Goal: Information Seeking & Learning: Compare options

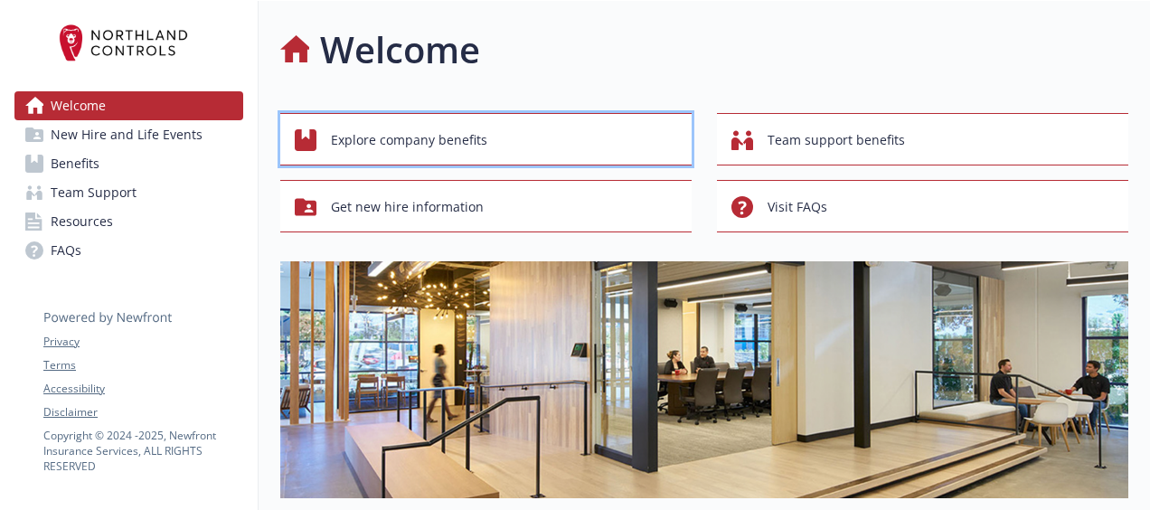
click at [550, 140] on div "Explore company benefits" at bounding box center [489, 140] width 388 height 34
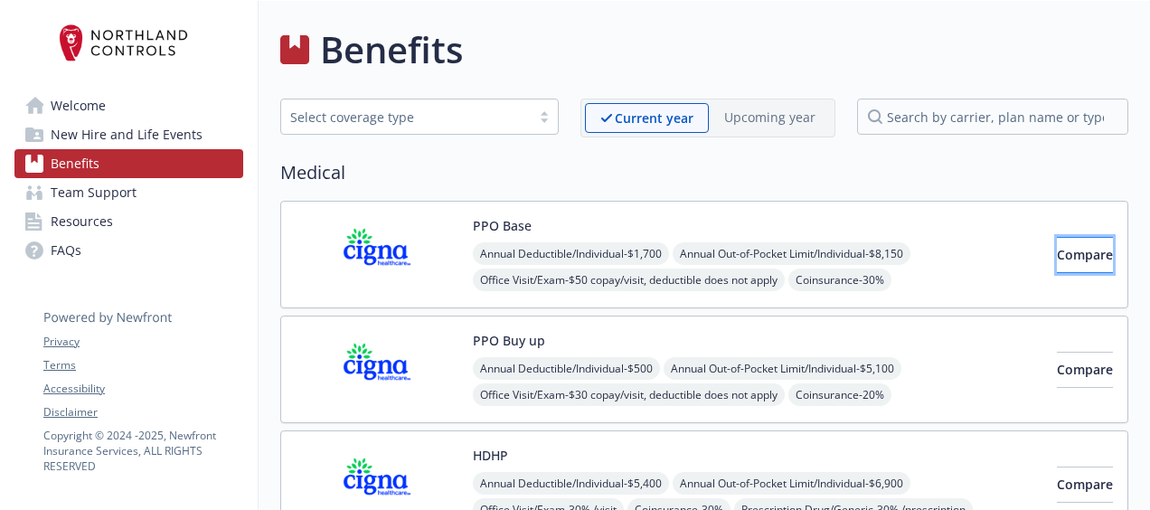
click at [1057, 250] on span "Compare" at bounding box center [1085, 254] width 56 height 17
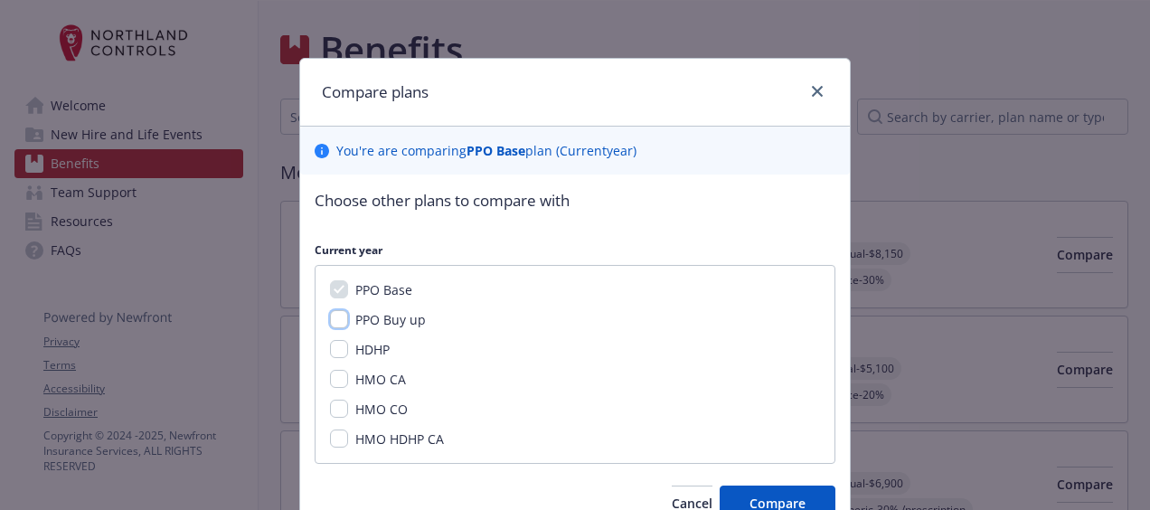
click at [336, 324] on input "PPO Buy up" at bounding box center [339, 319] width 18 height 18
checkbox input "true"
click at [756, 492] on button "Compare" at bounding box center [778, 504] width 116 height 36
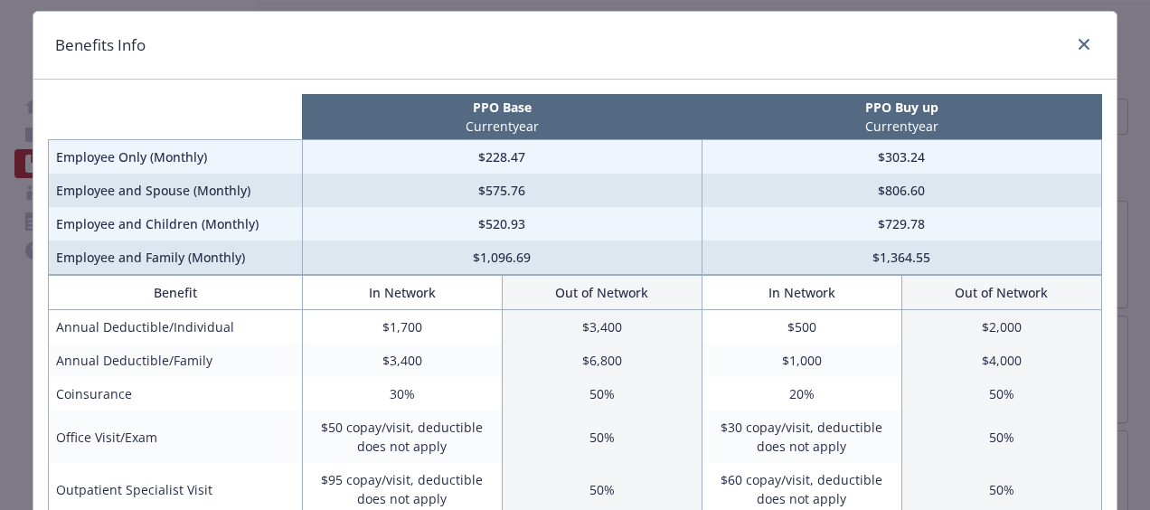
scroll to position [45, 0]
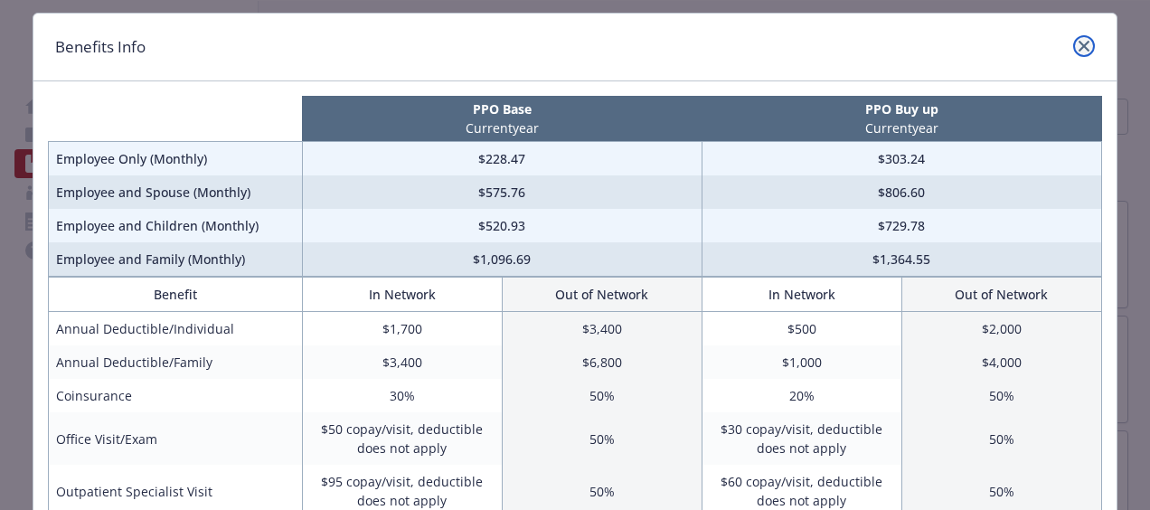
click at [1074, 40] on link "close" at bounding box center [1084, 46] width 22 height 22
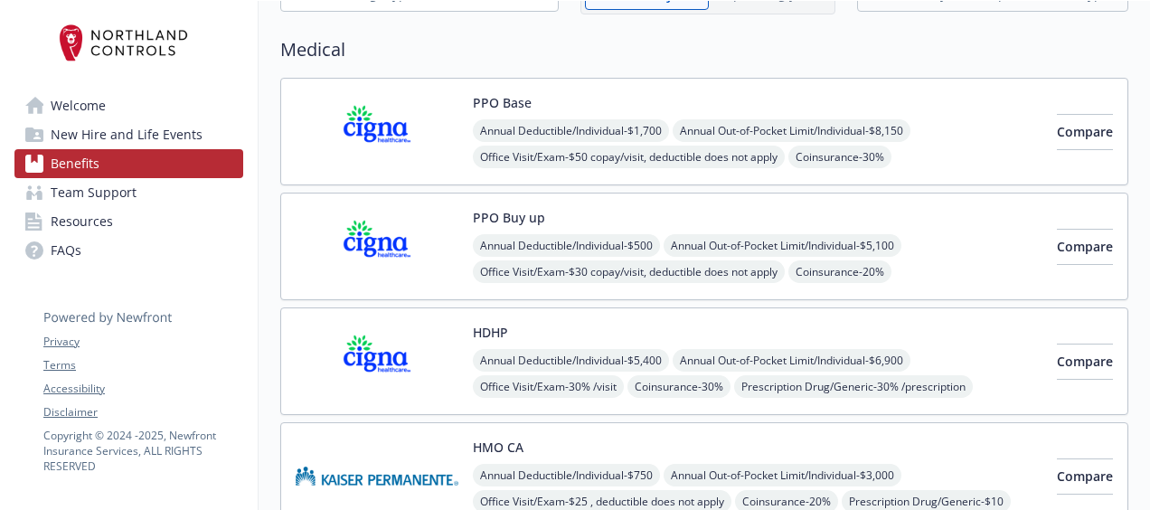
scroll to position [124, 0]
click at [1094, 122] on button "Compare" at bounding box center [1085, 131] width 56 height 36
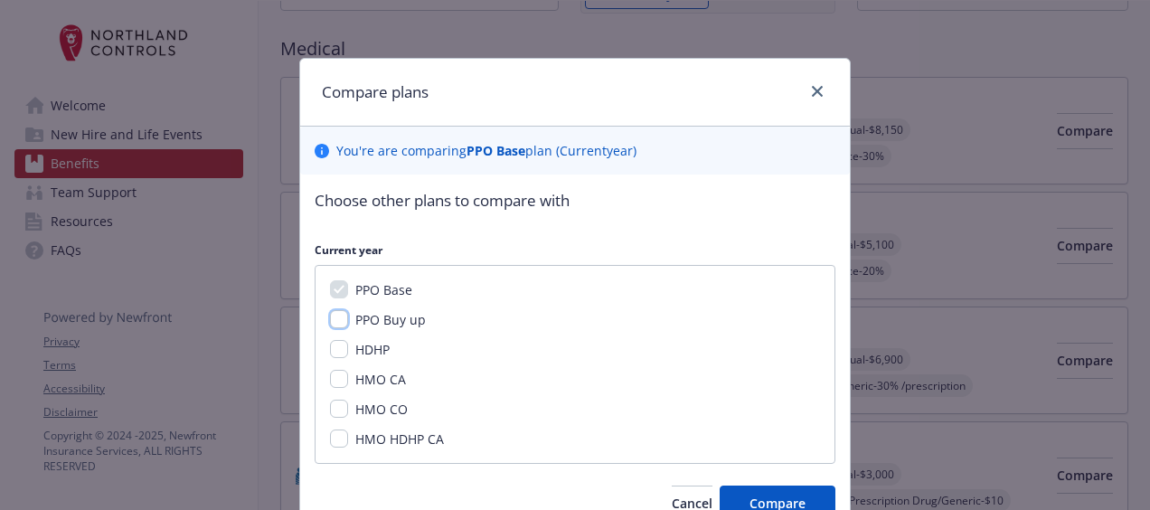
click at [330, 317] on input "PPO Buy up" at bounding box center [339, 319] width 18 height 18
checkbox input "true"
click at [330, 350] on input "HDHP" at bounding box center [339, 349] width 18 height 18
checkbox input "true"
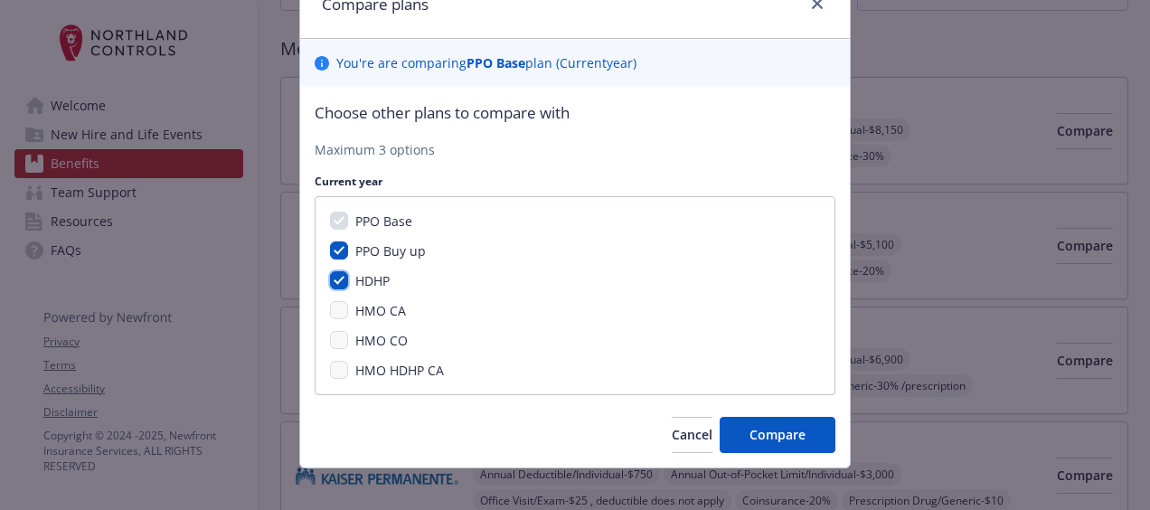
scroll to position [90, 0]
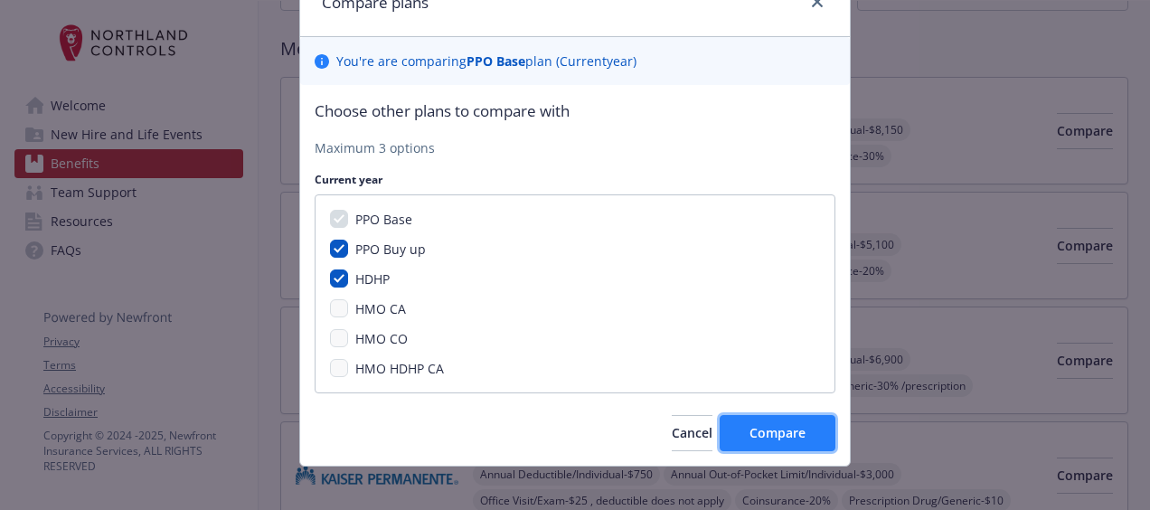
click at [745, 440] on button "Compare" at bounding box center [778, 433] width 116 height 36
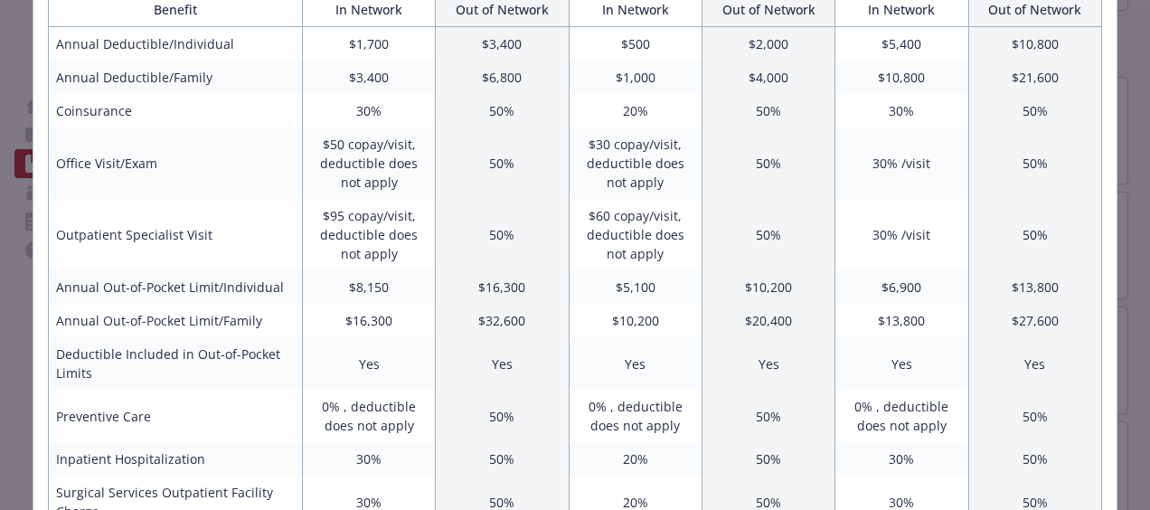
scroll to position [343, 0]
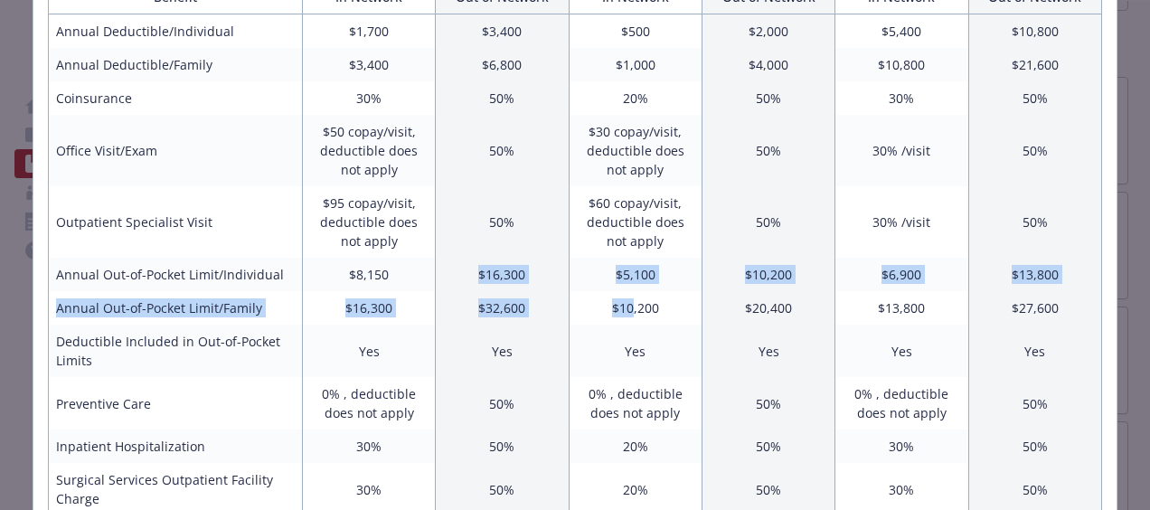
drag, startPoint x: 626, startPoint y: 291, endPoint x: 407, endPoint y: 264, distance: 220.5
click at [407, 264] on td "$8,150" at bounding box center [368, 274] width 133 height 33
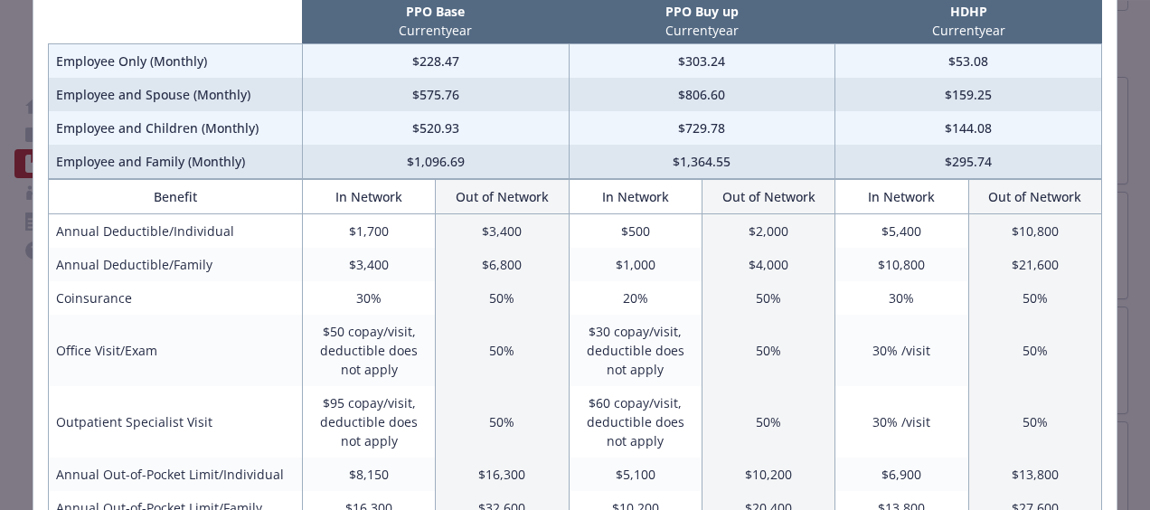
scroll to position [130, 0]
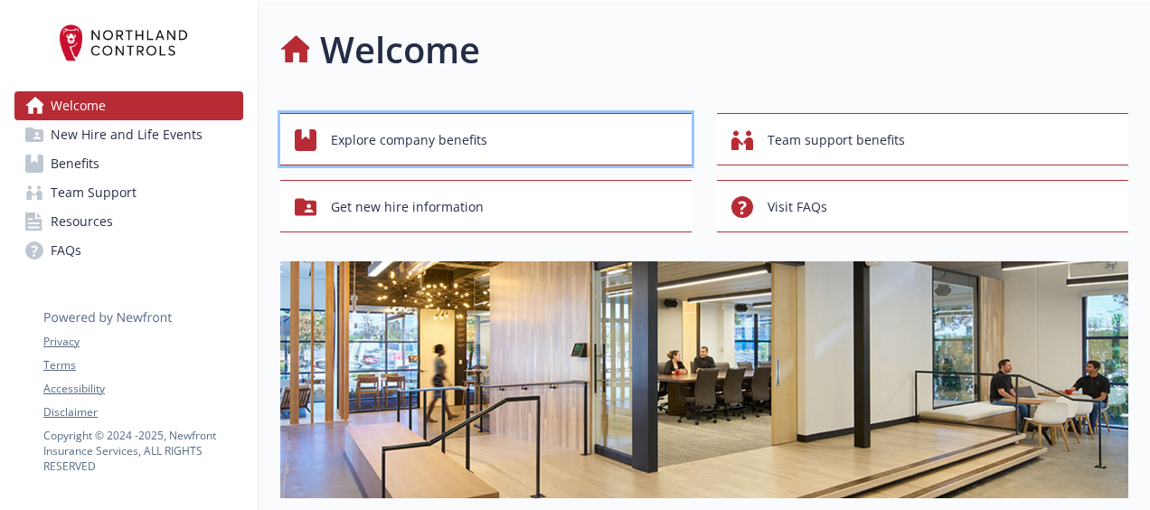
click at [448, 134] on span "Explore company benefits" at bounding box center [409, 140] width 156 height 34
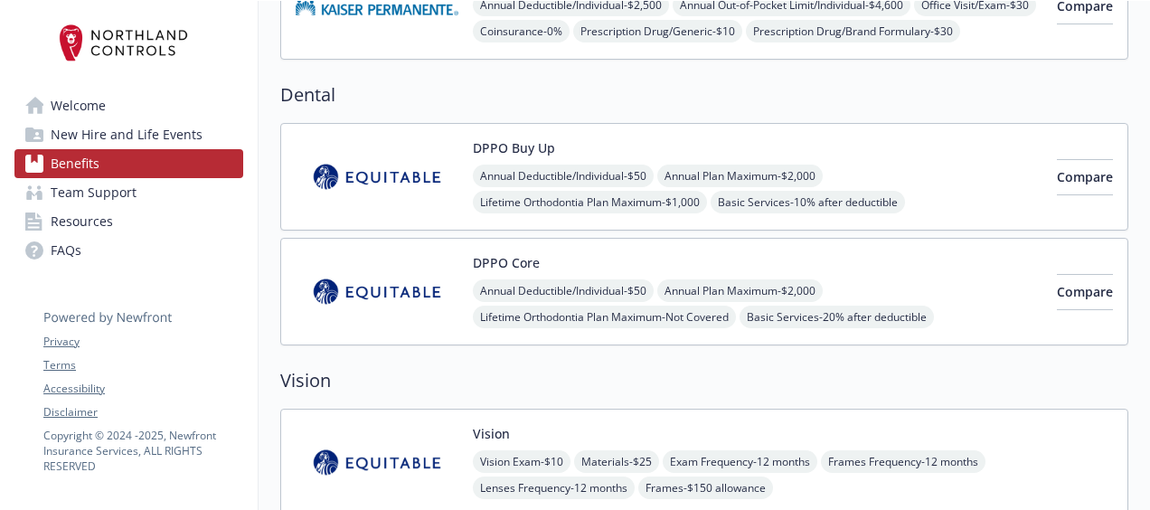
scroll to position [825, 0]
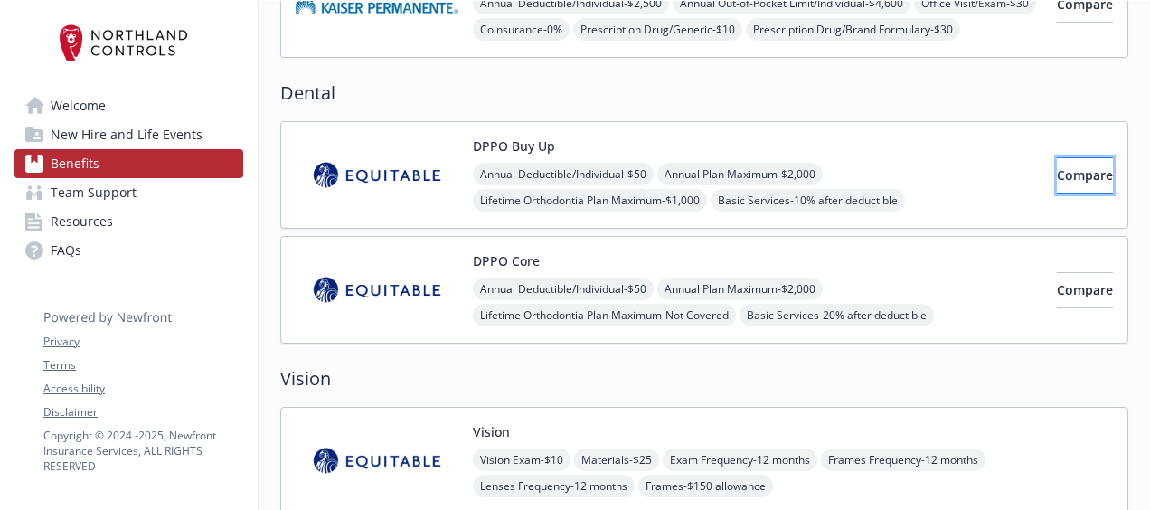
click at [1057, 179] on button "Compare" at bounding box center [1085, 175] width 56 height 36
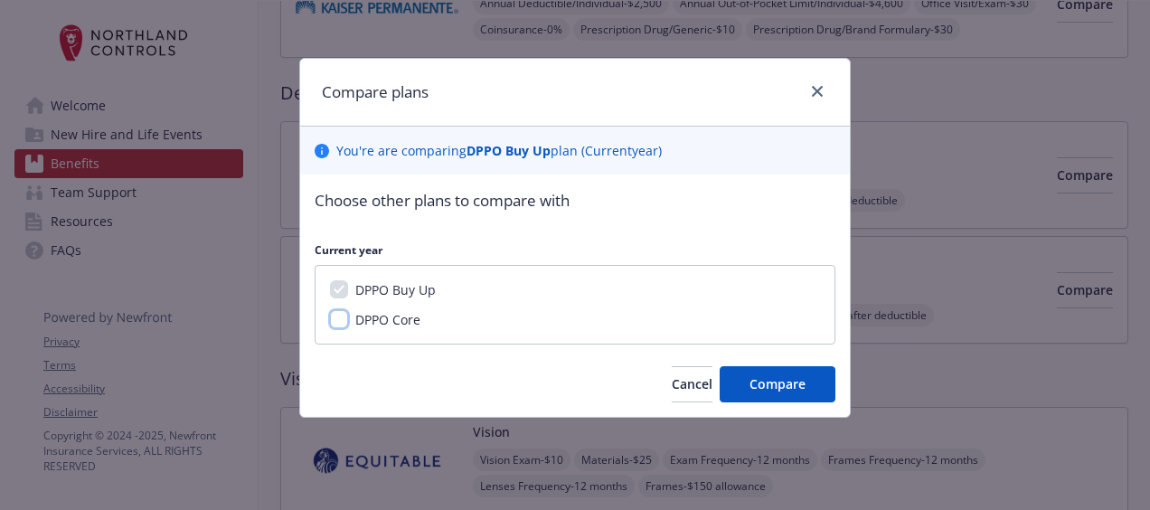
click at [341, 315] on input "DPPO Core" at bounding box center [339, 319] width 18 height 18
checkbox input "true"
click at [748, 386] on button "Compare" at bounding box center [778, 384] width 116 height 36
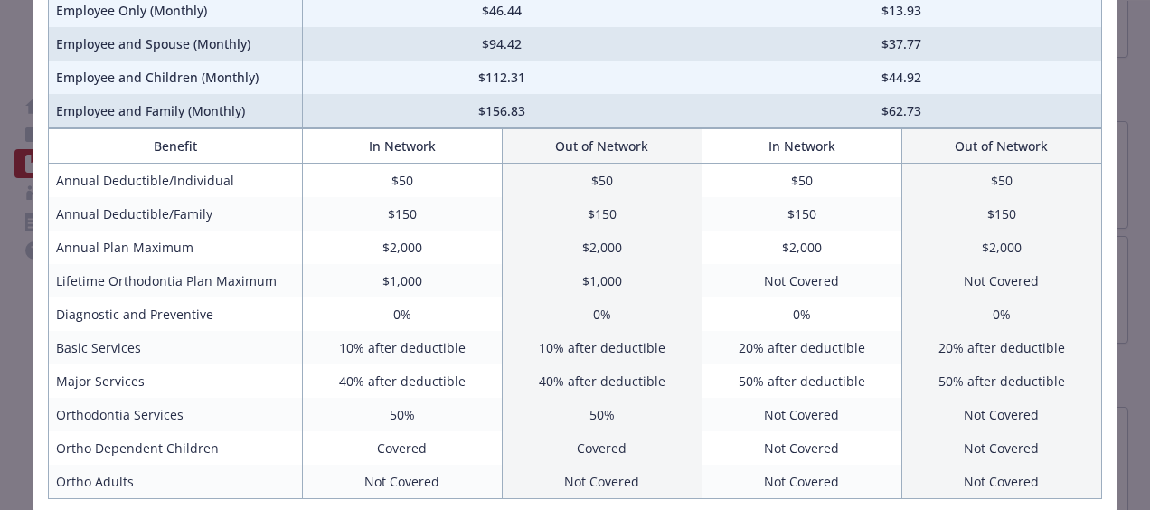
scroll to position [201, 0]
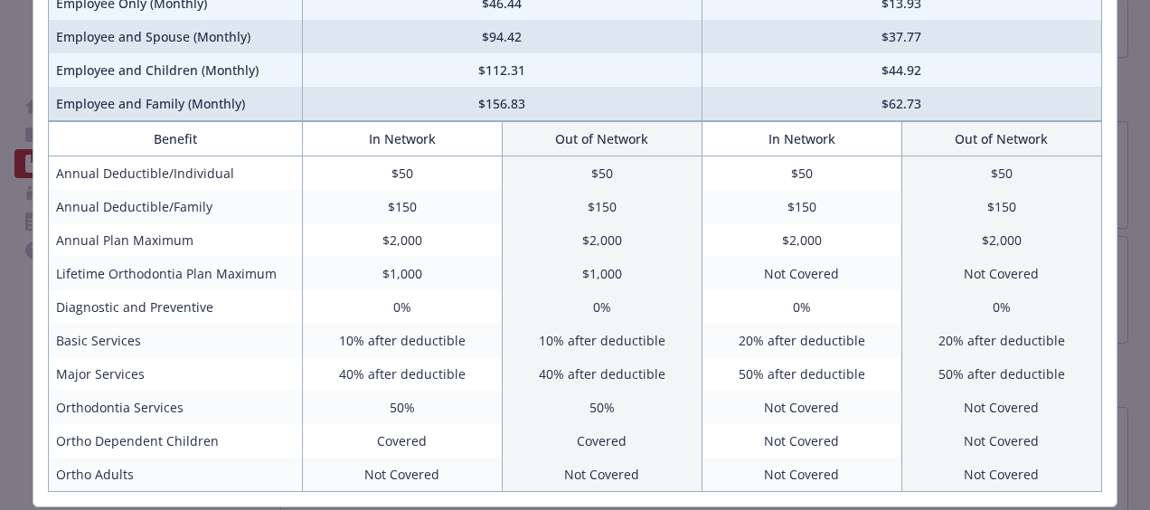
drag, startPoint x: 899, startPoint y: 307, endPoint x: 732, endPoint y: 228, distance: 184.0
click at [732, 228] on td "$2,000" at bounding box center [802, 239] width 200 height 33
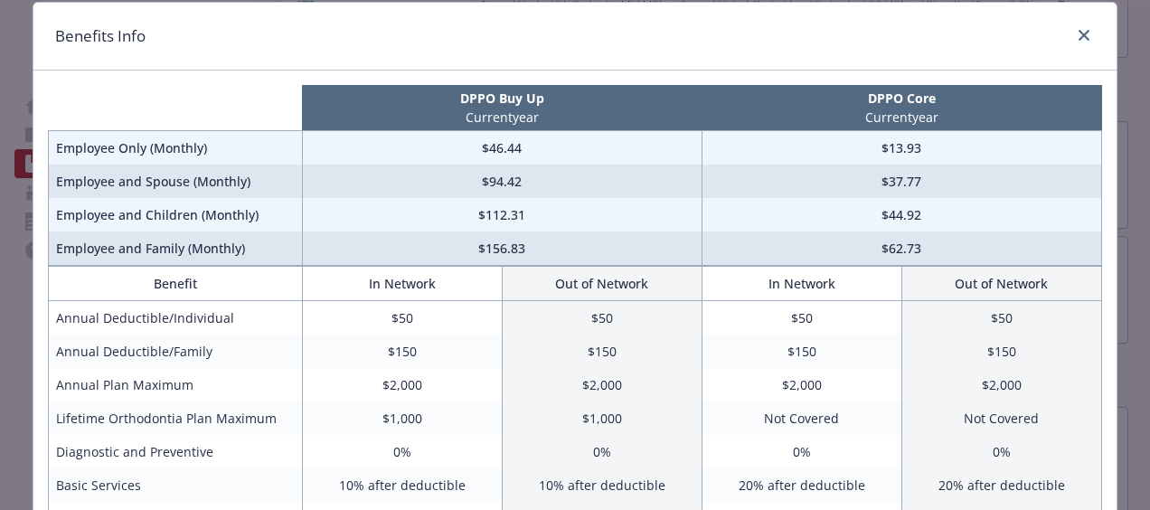
scroll to position [78, 0]
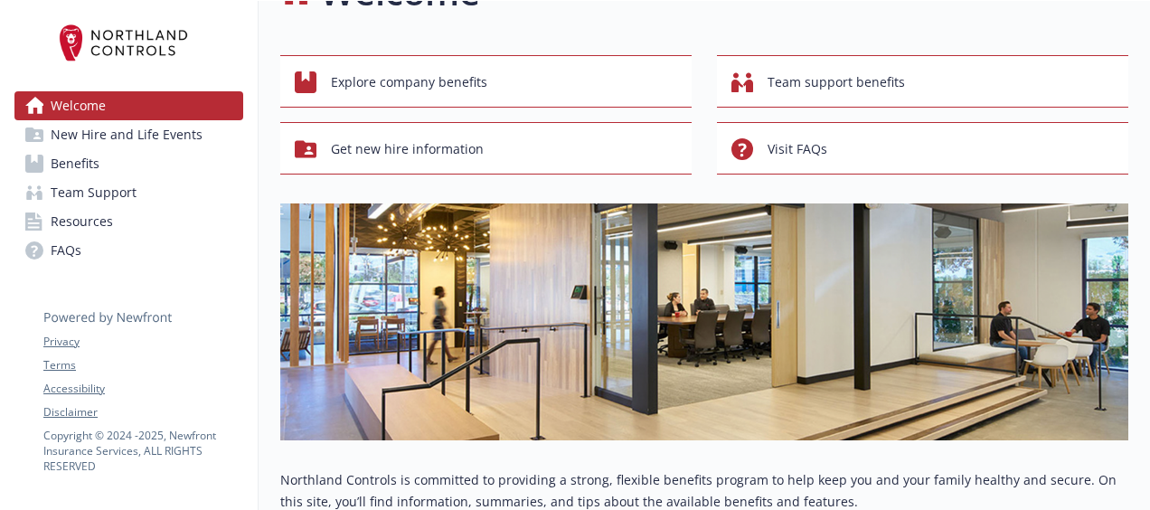
scroll to position [56, 0]
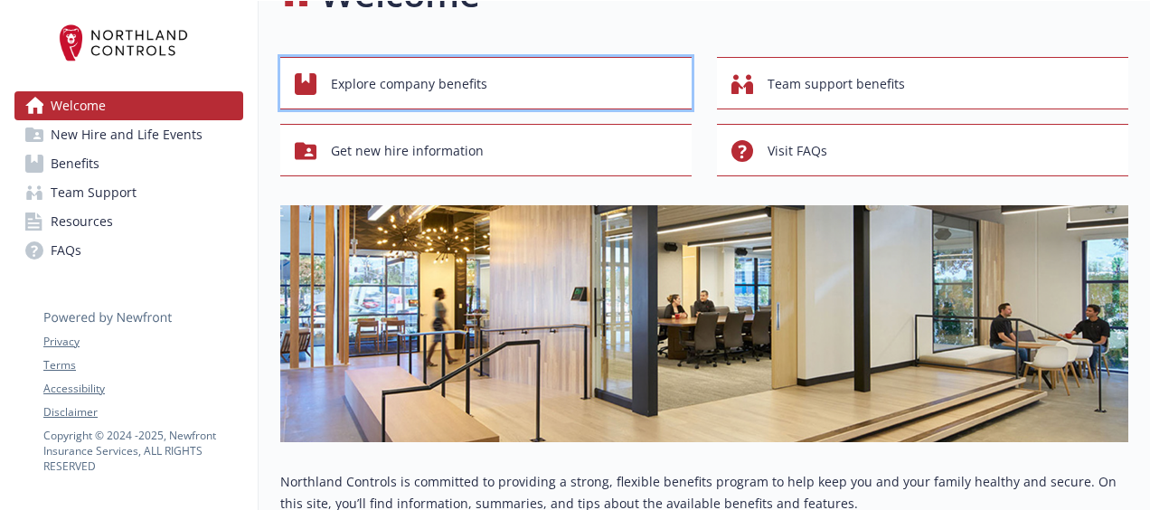
click at [418, 89] on span "Explore company benefits" at bounding box center [409, 84] width 156 height 34
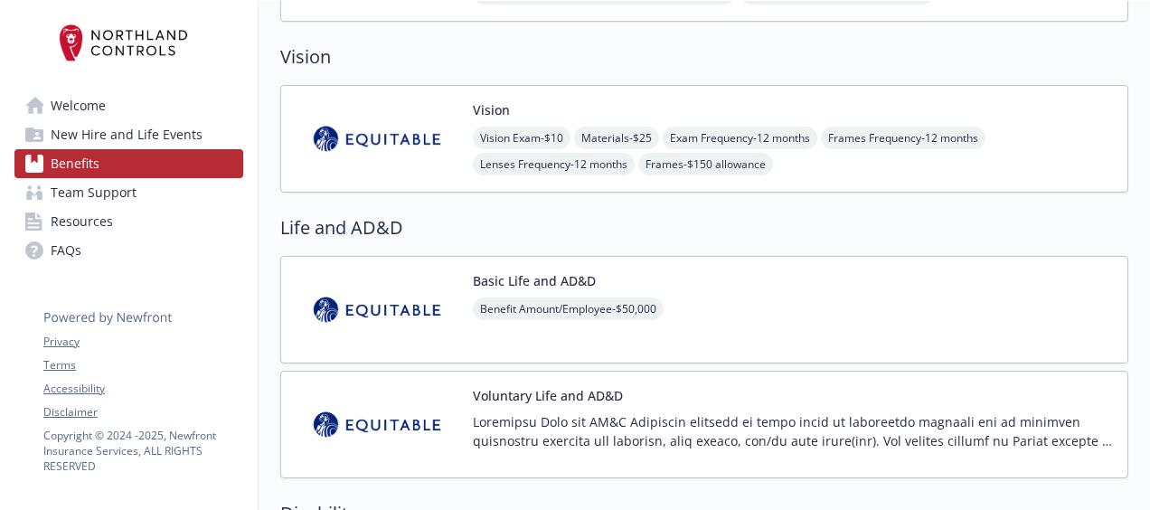
scroll to position [1146, 0]
click at [430, 132] on img at bounding box center [377, 138] width 163 height 77
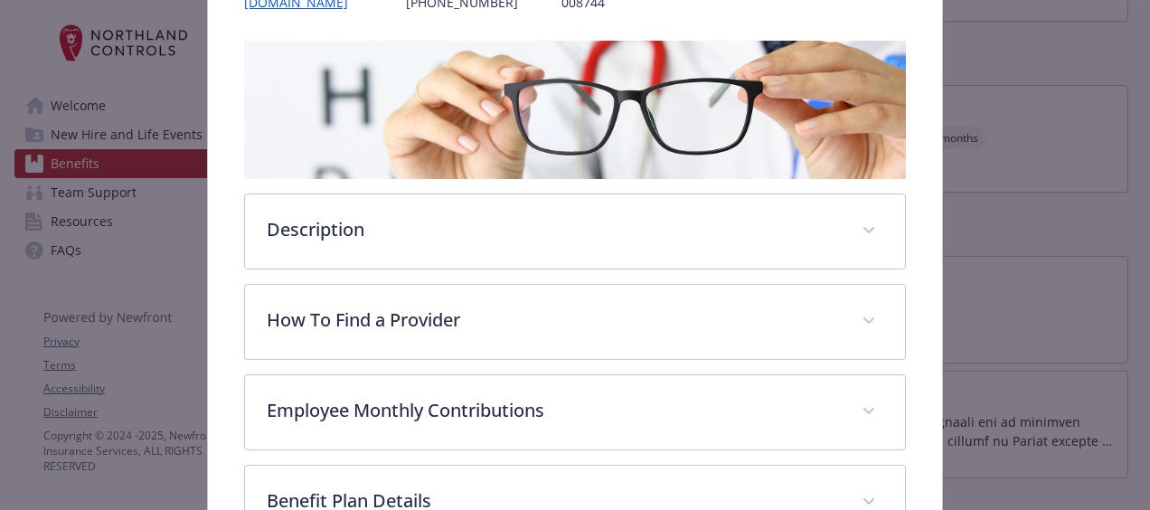
scroll to position [241, 0]
